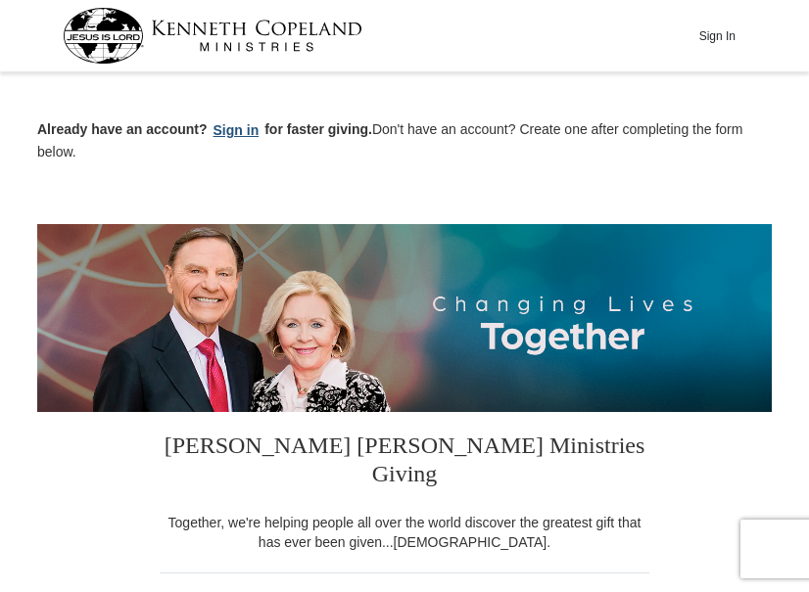
click at [233, 130] on button "Sign in" at bounding box center [237, 130] width 58 height 23
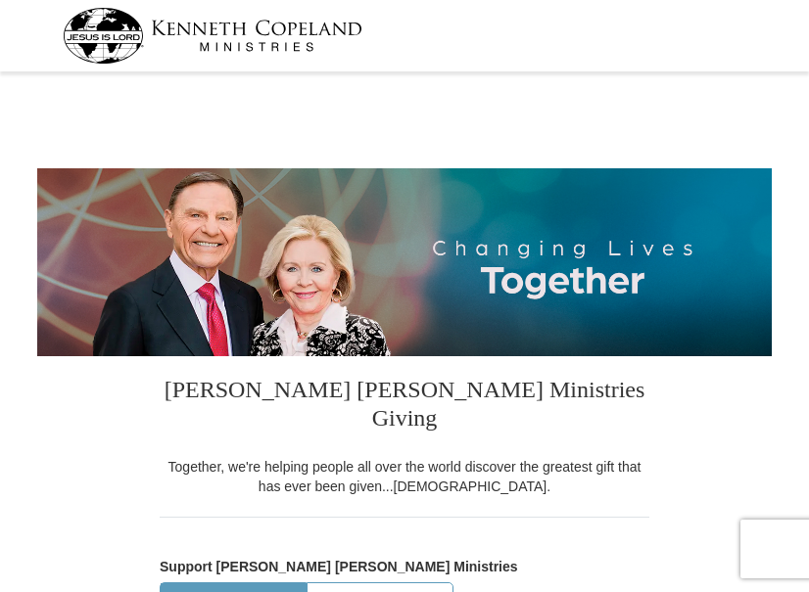
select select "OH"
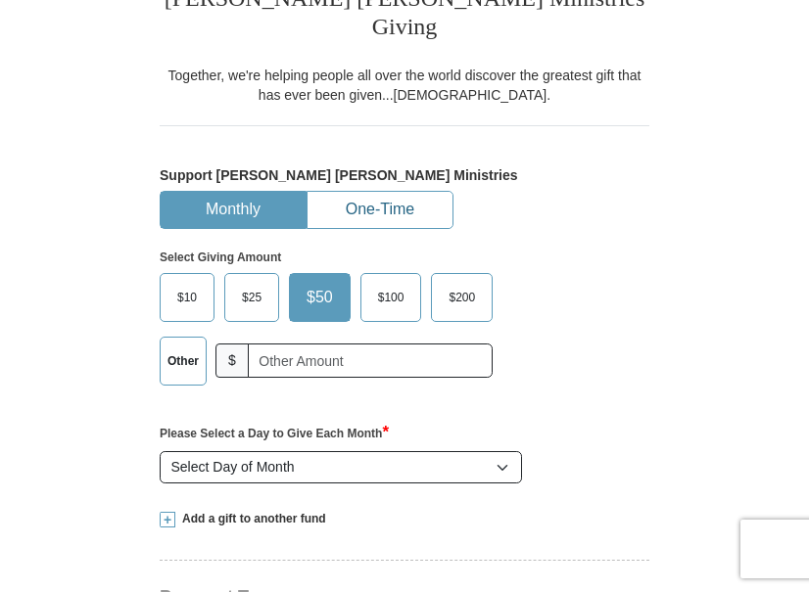
click at [369, 192] on button "One-Time" at bounding box center [379, 210] width 145 height 36
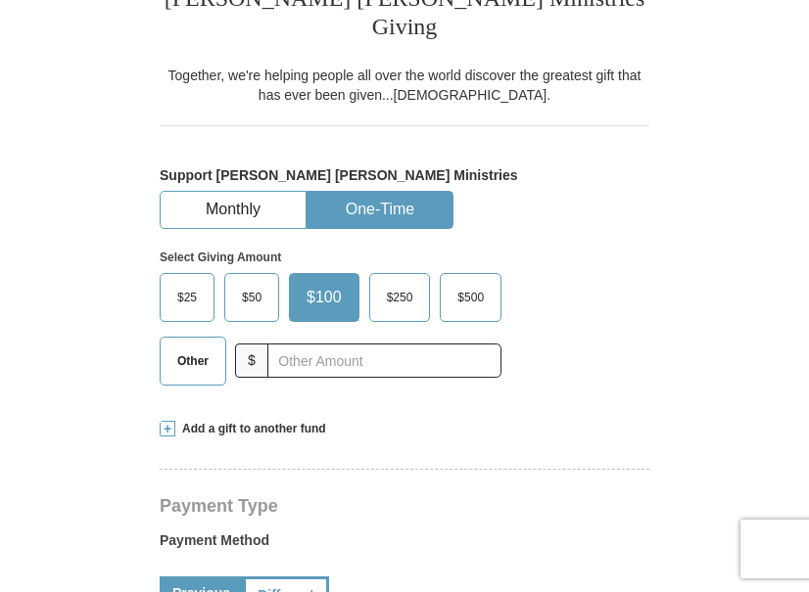
click at [201, 347] on span "Other" at bounding box center [192, 361] width 51 height 29
click at [0, 0] on input "Other" at bounding box center [0, 0] width 0 height 0
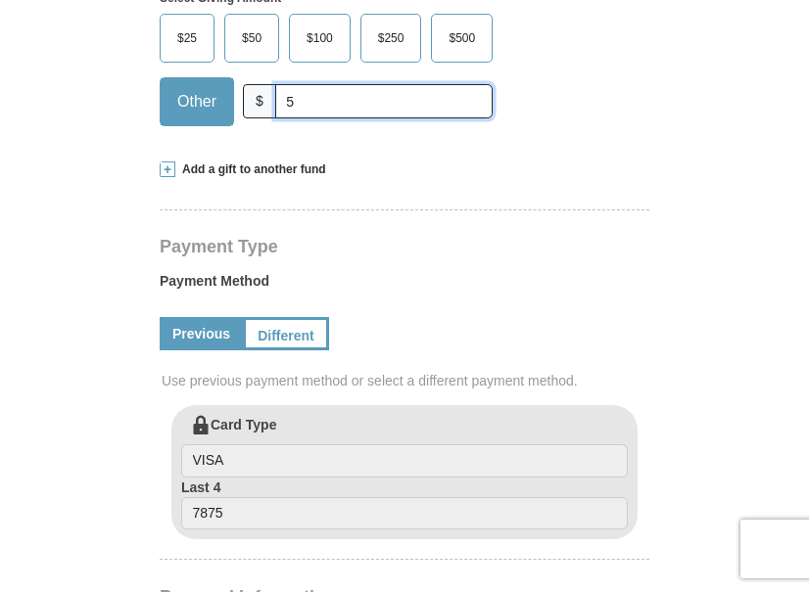
scroll to position [685, 0]
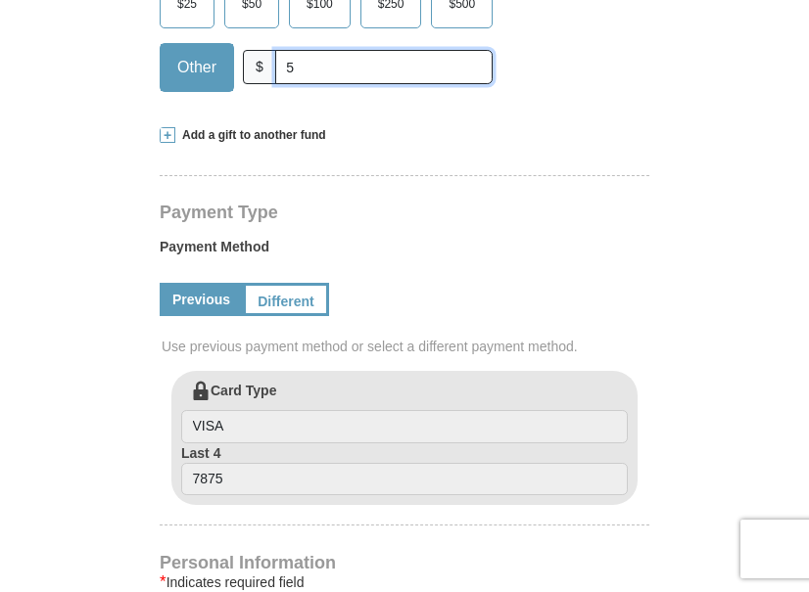
type input "5"
click at [166, 127] on span at bounding box center [168, 135] width 16 height 16
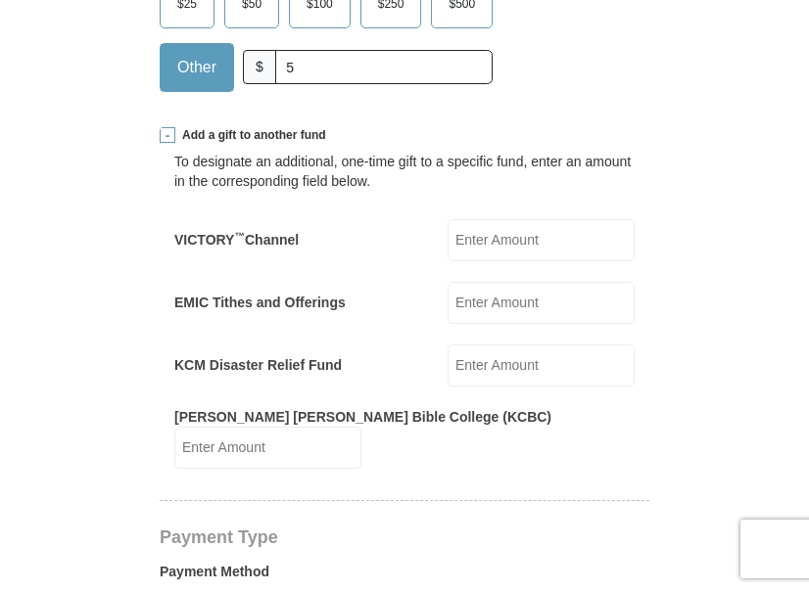
click at [496, 219] on input "VICTORY ™ Channel" at bounding box center [540, 240] width 187 height 42
type input "20"
click at [492, 345] on input "KCM Disaster Relief Fund" at bounding box center [540, 366] width 187 height 42
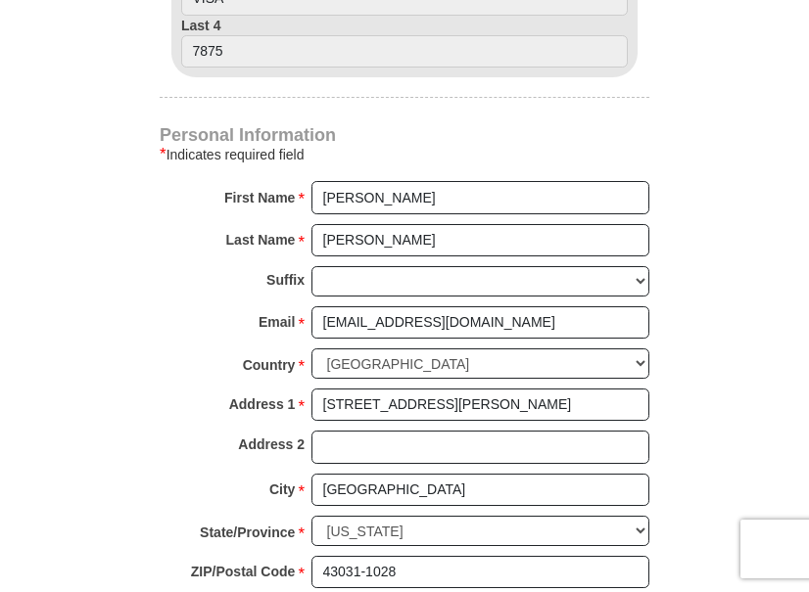
scroll to position [1468, 0]
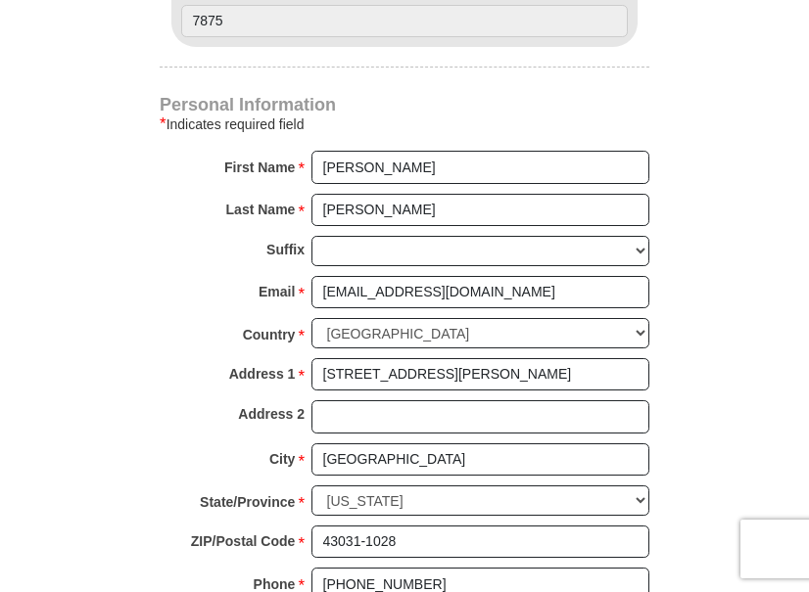
type input "5"
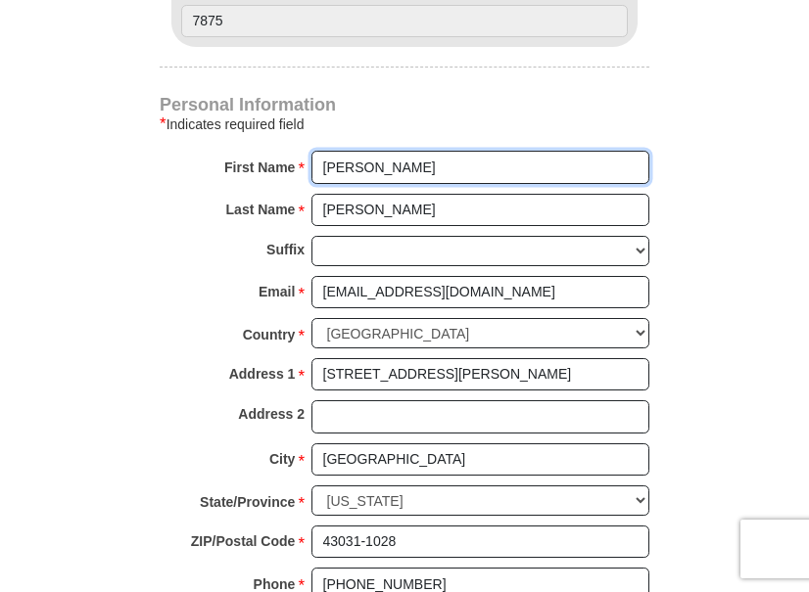
click at [324, 151] on input "Lynn" at bounding box center [480, 167] width 338 height 33
type input "Mike & Lynn"
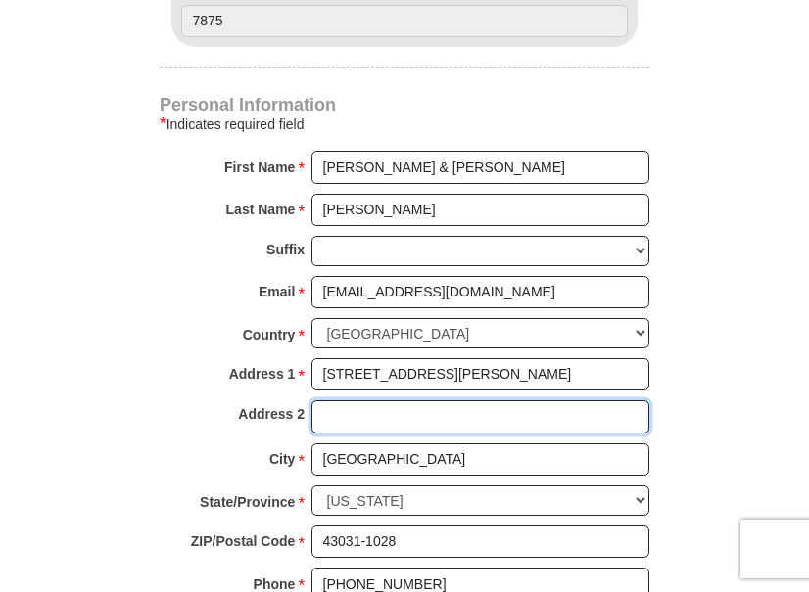
type input "275 Upham Dr"
drag, startPoint x: 423, startPoint y: 374, endPoint x: 309, endPoint y: 365, distance: 113.9
click at [309, 400] on div "Address 2 275 Upham Dr" at bounding box center [404, 421] width 489 height 43
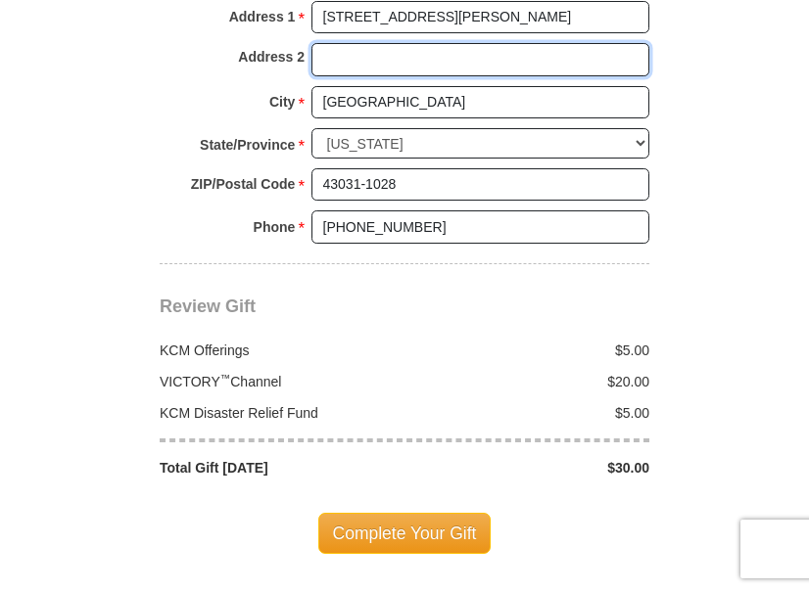
scroll to position [1860, 0]
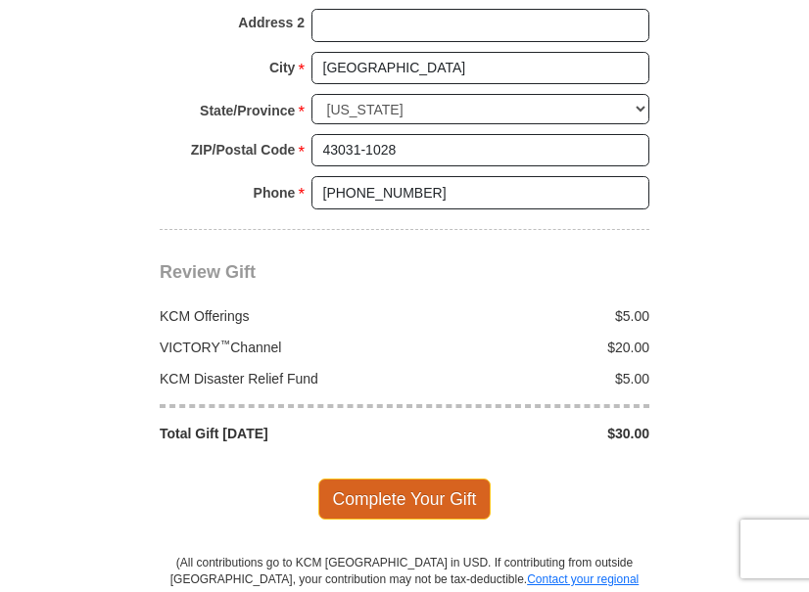
click at [412, 479] on span "Complete Your Gift" at bounding box center [404, 499] width 173 height 41
